Goal: Information Seeking & Learning: Learn about a topic

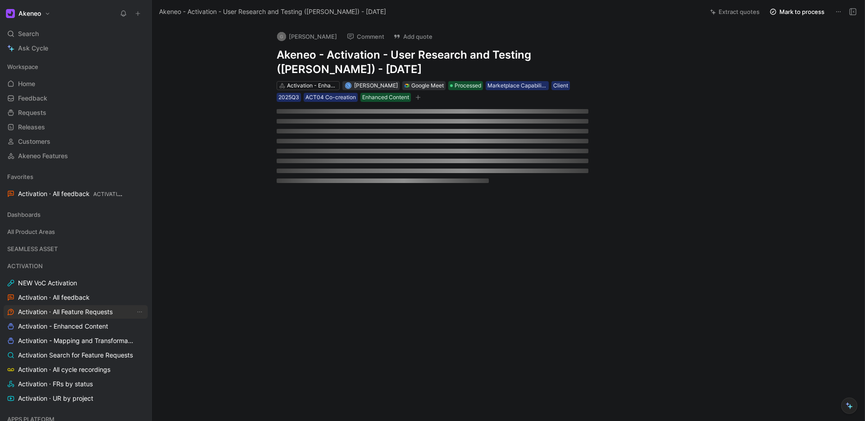
click at [66, 316] on link "Activation · All Feature Requests" at bounding box center [76, 312] width 144 height 14
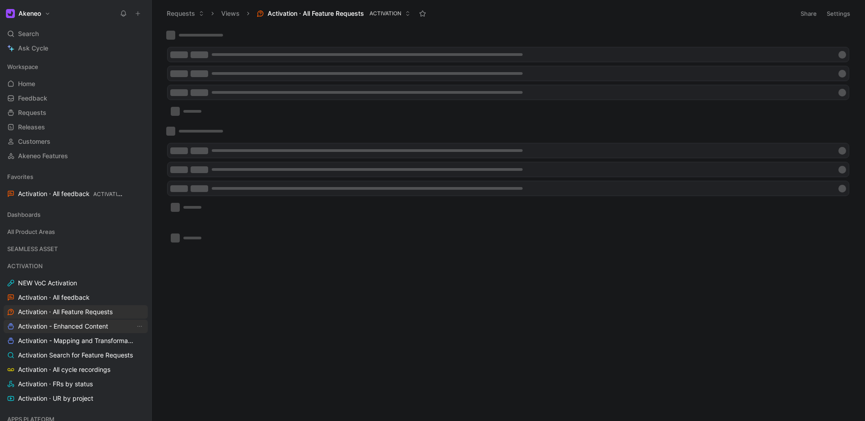
click at [60, 328] on span "Activation - Enhanced Content" at bounding box center [63, 326] width 90 height 9
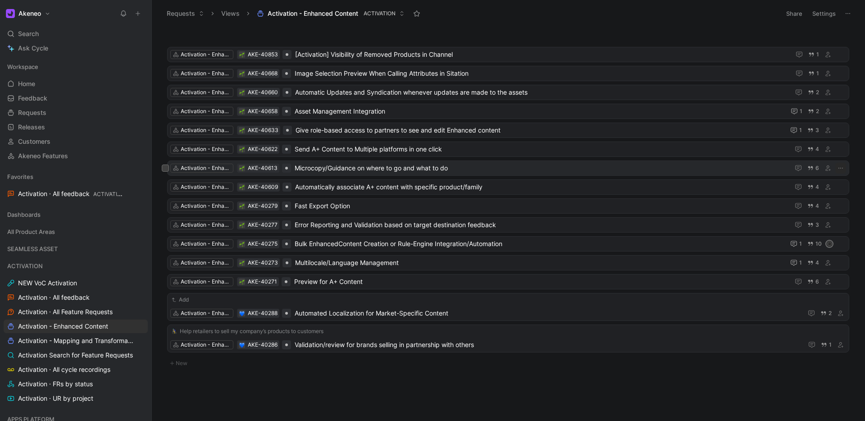
click at [318, 172] on span "Microcopy/Guidance on where to go and what to do" at bounding box center [540, 168] width 491 height 11
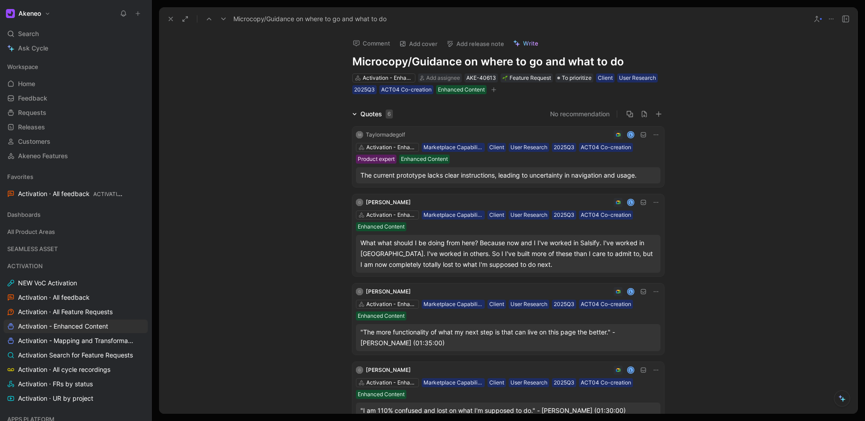
click at [621, 59] on h1 "Microcopy/Guidance on where to go and what to do" at bounding box center [508, 61] width 312 height 14
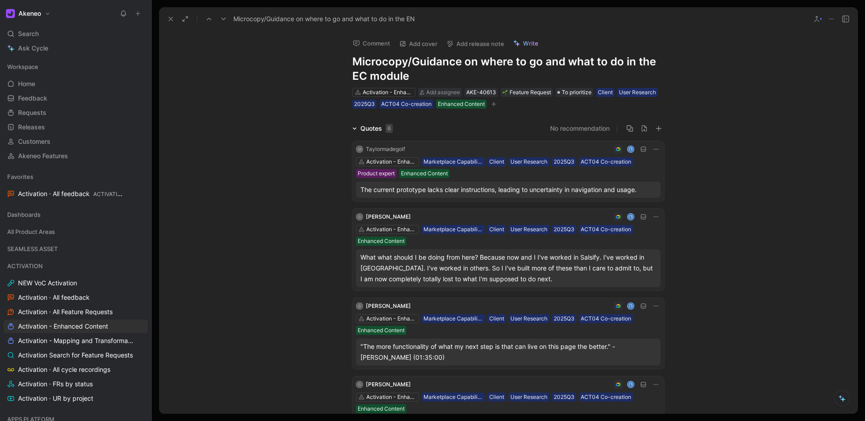
click at [291, 165] on div "Quotes 6 No recommendation M Taylormadegolf L Activation - Enhanced content Mar…" at bounding box center [508, 349] width 698 height 452
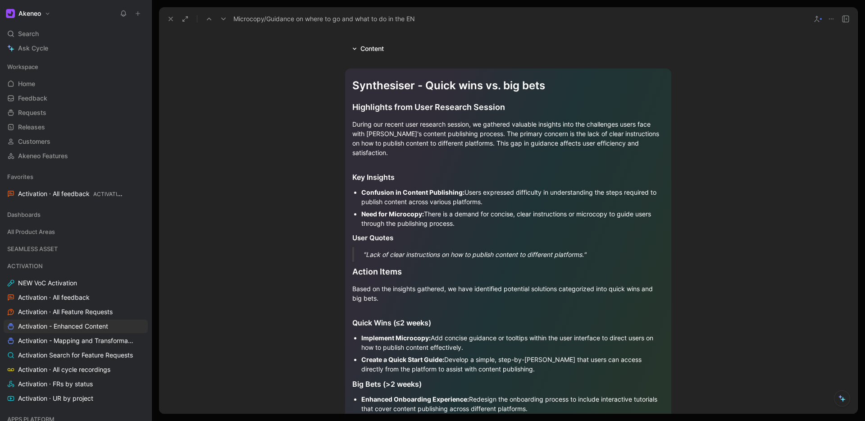
scroll to position [541, 0]
